Goal: Find specific page/section: Find specific page/section

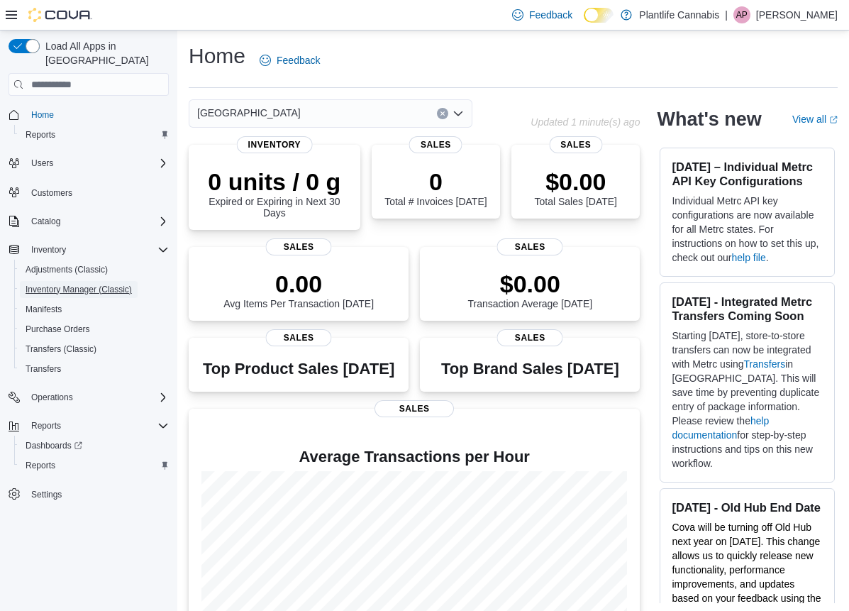
click at [82, 284] on span "Inventory Manager (Classic)" at bounding box center [79, 289] width 106 height 11
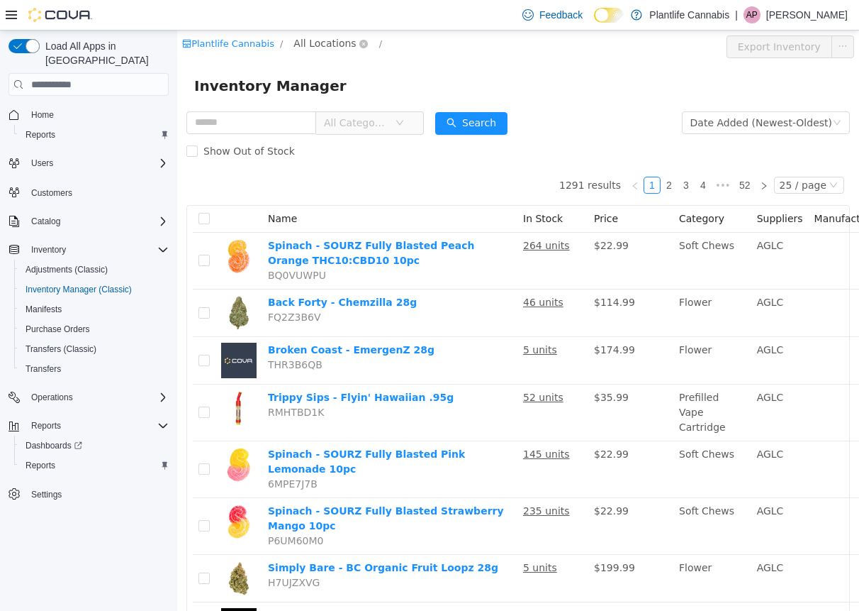
click at [319, 40] on span "All Locations" at bounding box center [325, 43] width 62 height 16
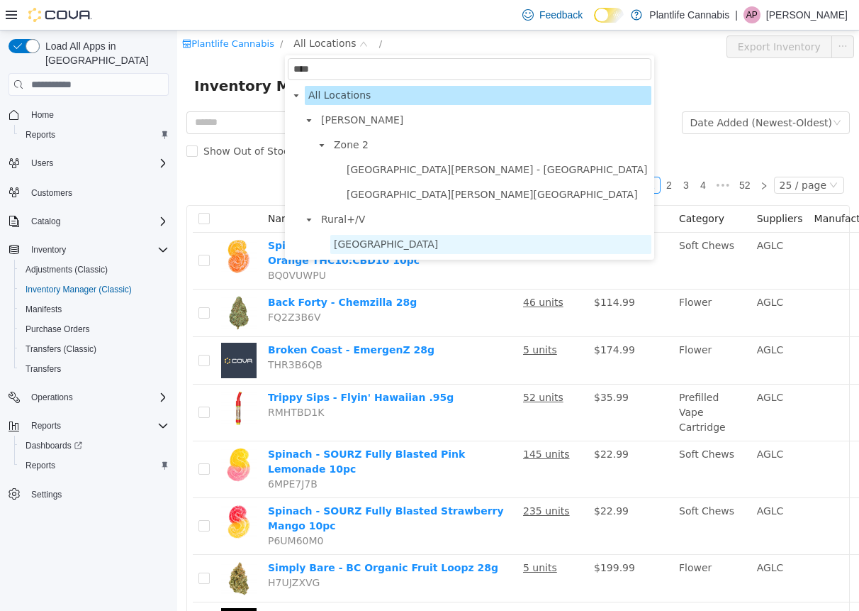
type input "****"
click at [405, 249] on span "[GEOGRAPHIC_DATA]" at bounding box center [386, 243] width 104 height 11
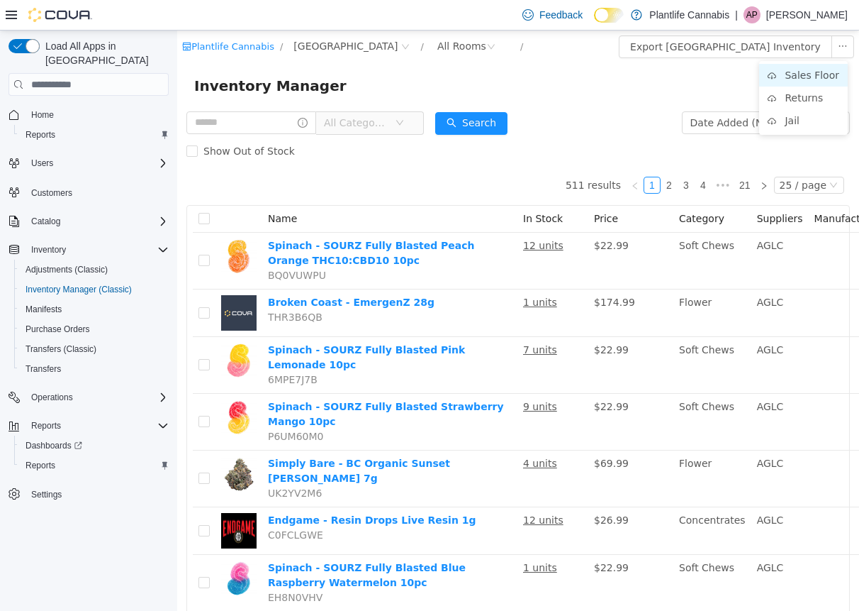
click at [815, 72] on li "Sales Floor" at bounding box center [803, 75] width 89 height 23
click at [51, 459] on span "Reports" at bounding box center [41, 464] width 30 height 11
